Goal: Contribute content: Add original content to the website for others to see

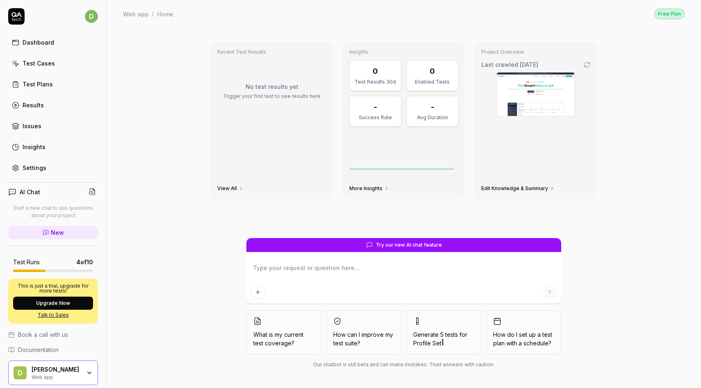
click at [48, 63] on div "Test Cases" at bounding box center [39, 63] width 32 height 9
type textarea "*"
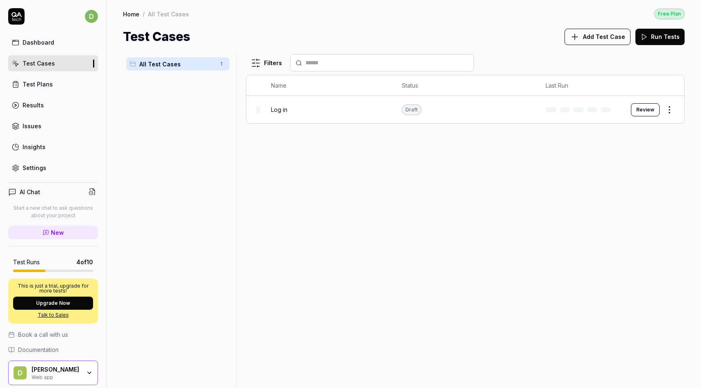
click at [591, 35] on span "Add Test Case" at bounding box center [604, 36] width 42 height 9
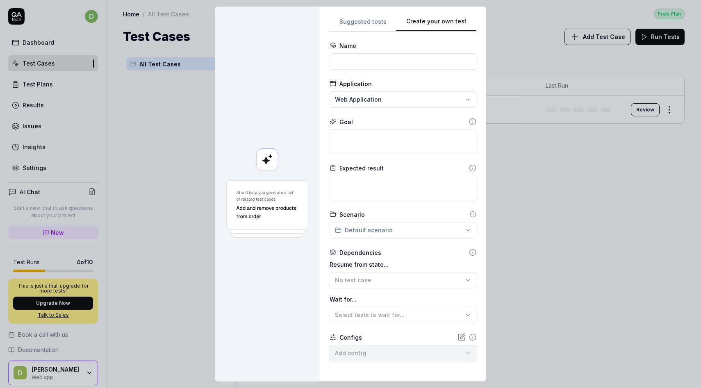
click at [451, 109] on div "Suggested tests Create your own test Name Application Web Application Goal Expe…" at bounding box center [403, 194] width 147 height 356
click at [375, 23] on div "**********" at bounding box center [350, 194] width 701 height 388
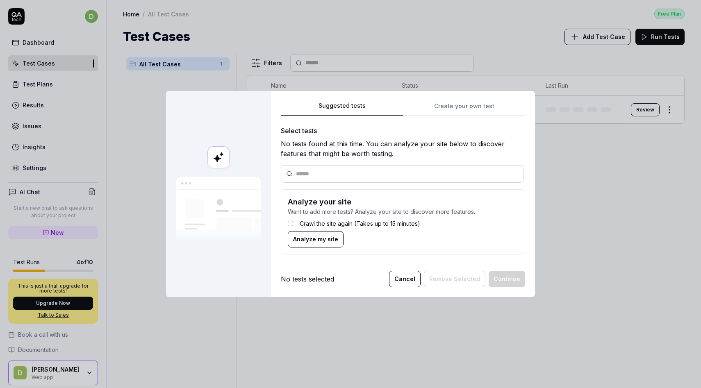
click at [347, 183] on div "Select tests No tests found at this time. You can analyze your site below to di…" at bounding box center [403, 193] width 244 height 135
click at [472, 99] on div "Suggested tests Create your own test Select tests No tests found at this time. …" at bounding box center [403, 194] width 264 height 206
click at [447, 103] on div "Suggested tests Create your own test Select tests No tests found at this time. …" at bounding box center [403, 181] width 244 height 160
click at [378, 25] on div "Suggested tests Suggested tests Create your own test Select tests No tests foun…" at bounding box center [350, 194] width 701 height 388
